Goal: Transaction & Acquisition: Purchase product/service

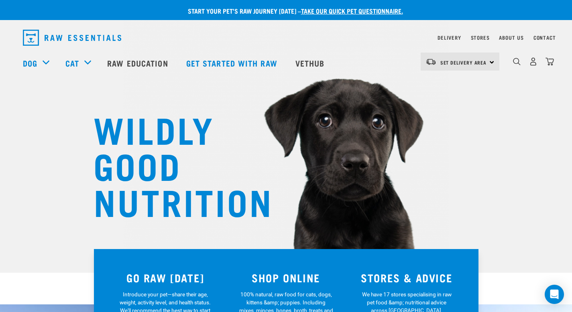
click at [529, 65] on div "0" at bounding box center [533, 62] width 41 height 18
click at [533, 67] on div "0" at bounding box center [533, 62] width 41 height 18
click at [532, 64] on img "dropdown navigation" at bounding box center [533, 61] width 8 height 8
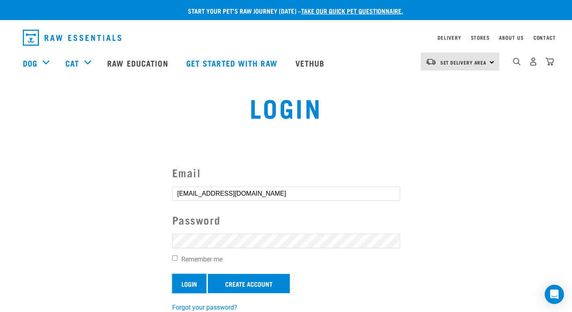
click at [182, 284] on input "Login" at bounding box center [189, 283] width 34 height 19
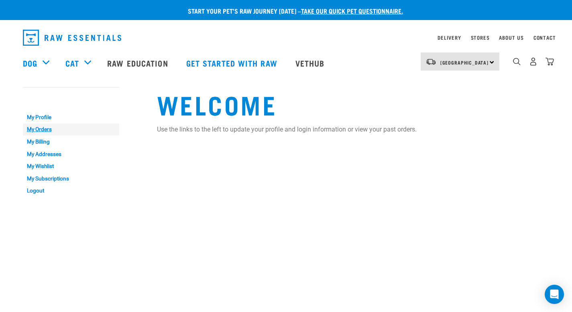
click at [44, 131] on link "My Orders" at bounding box center [71, 130] width 96 height 12
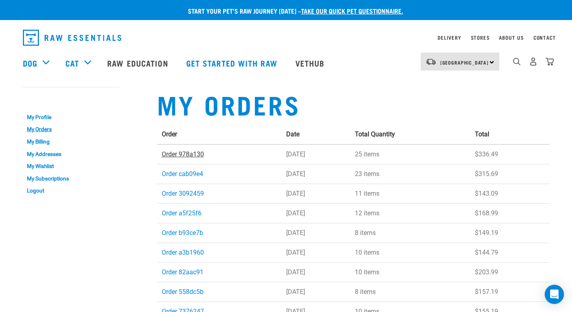
click at [178, 155] on link "Order 978a130" at bounding box center [183, 155] width 42 height 8
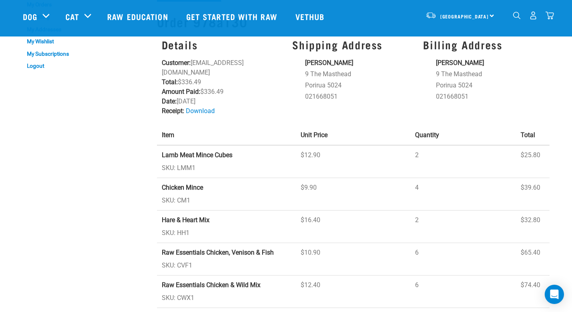
scroll to position [18, 0]
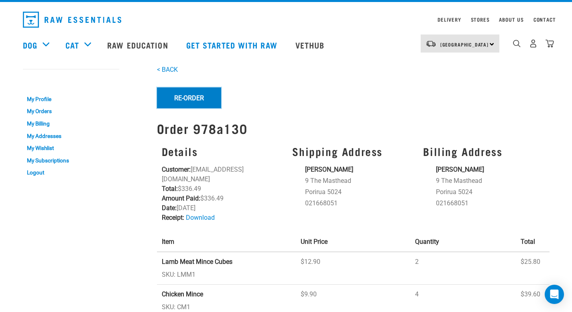
click at [191, 101] on button "Re-Order" at bounding box center [189, 98] width 64 height 21
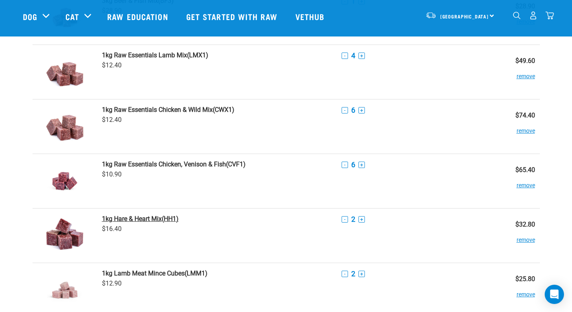
scroll to position [87, 0]
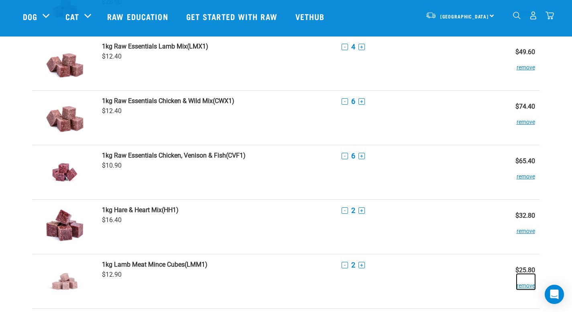
click at [523, 287] on button "remove" at bounding box center [526, 282] width 18 height 16
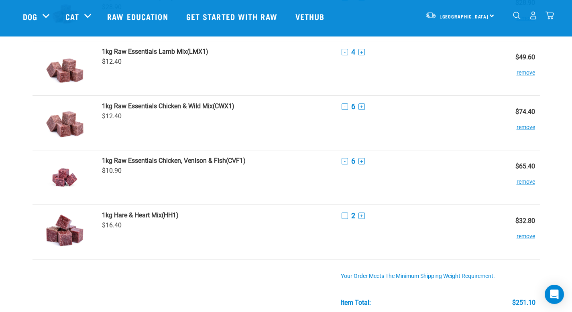
scroll to position [82, 0]
click at [345, 163] on button "-" at bounding box center [345, 161] width 6 height 6
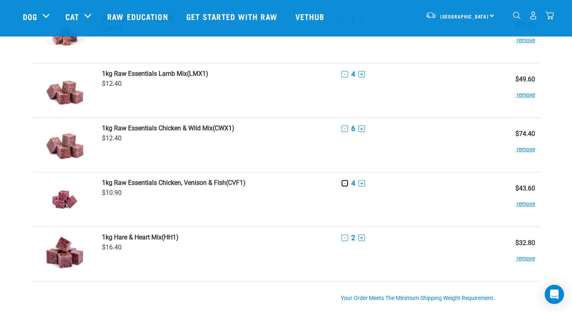
scroll to position [59, 0]
click at [344, 128] on button "-" at bounding box center [345, 129] width 6 height 6
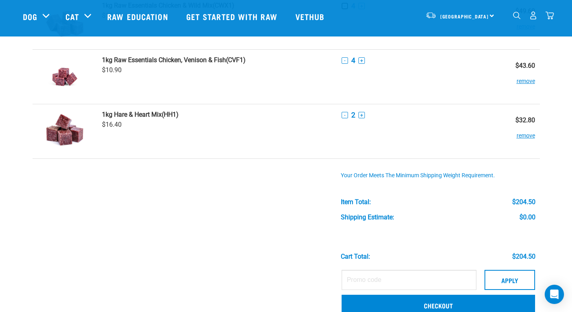
scroll to position [258, 0]
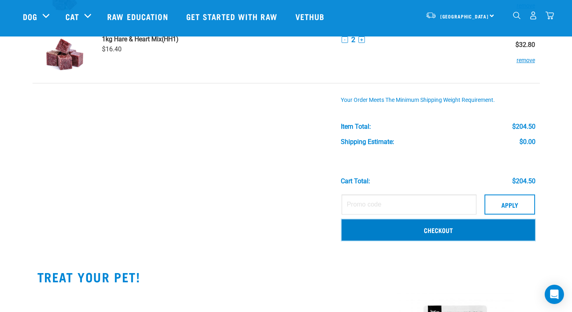
click at [452, 229] on link "Checkout" at bounding box center [438, 230] width 193 height 21
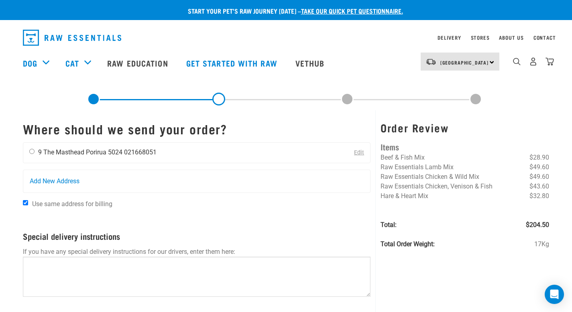
click at [33, 151] on input "radio" at bounding box center [31, 151] width 5 height 5
radio input "true"
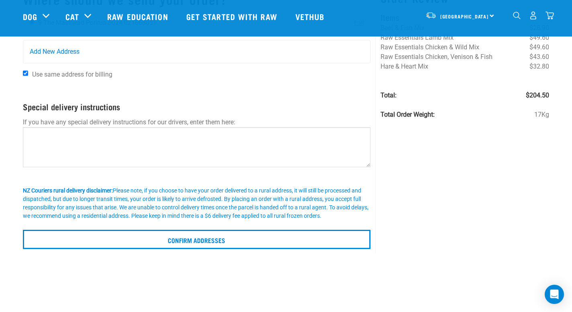
scroll to position [79, 0]
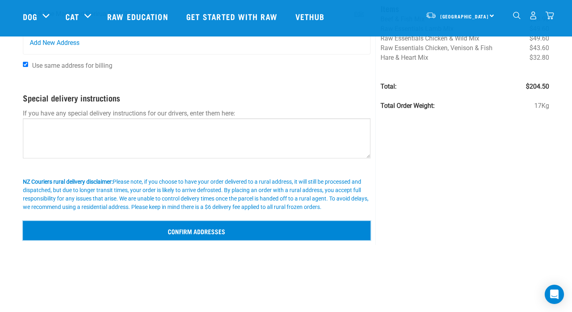
click at [202, 225] on input "Confirm addresses" at bounding box center [197, 230] width 348 height 19
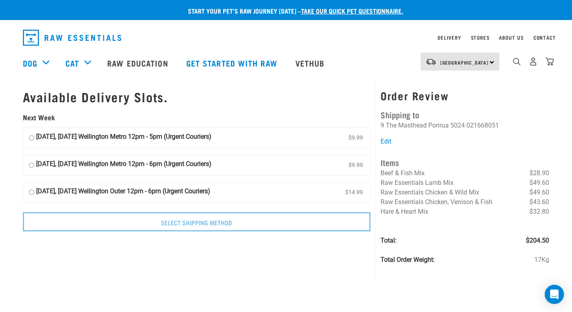
click at [33, 139] on input "[DATE], [DATE] Wellington Metro 12pm - 5pm (Urgent Couriers) $9.99" at bounding box center [31, 138] width 5 height 12
radio input "true"
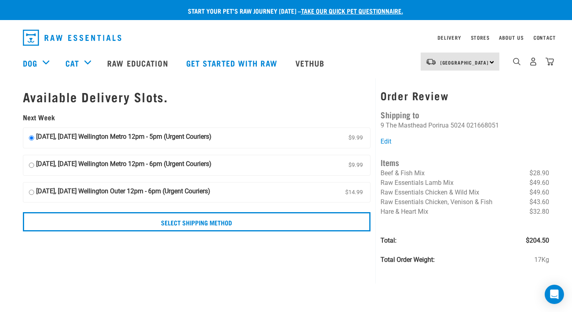
click at [34, 193] on input "21 September, Sunday Wellington Outer 12pm - 6pm (Urgent Couriers) $14.99" at bounding box center [31, 193] width 5 height 12
radio input "true"
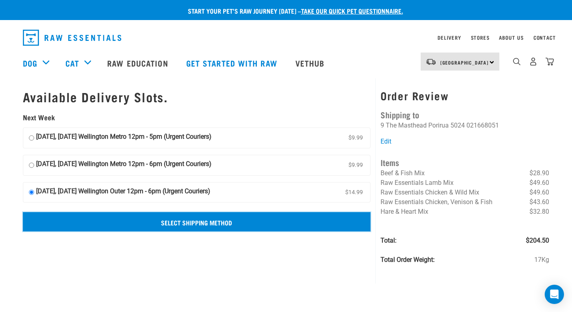
click at [201, 225] on input "Select Shipping Method" at bounding box center [197, 221] width 348 height 19
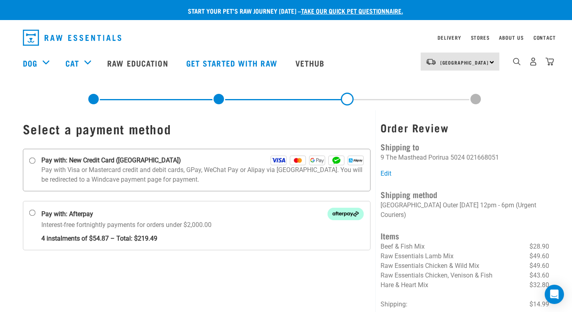
click at [31, 161] on input "Pay with: New Credit Card (Windcave)" at bounding box center [32, 161] width 6 height 6
radio input "true"
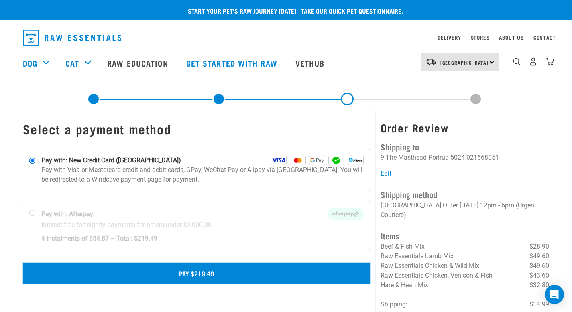
click at [195, 276] on button "Pay $219.49" at bounding box center [197, 273] width 348 height 20
